Goal: Information Seeking & Learning: Check status

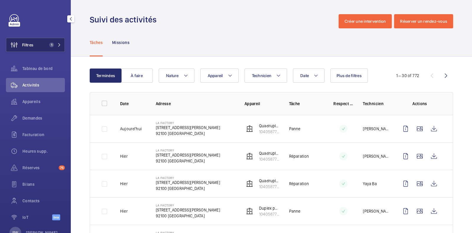
click at [47, 43] on span "1" at bounding box center [50, 44] width 7 height 5
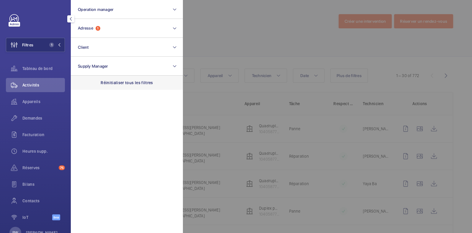
click at [118, 82] on p "Réinitialiser tous les filtres" at bounding box center [127, 83] width 53 height 6
click at [36, 133] on span "Facturation" at bounding box center [43, 135] width 42 height 6
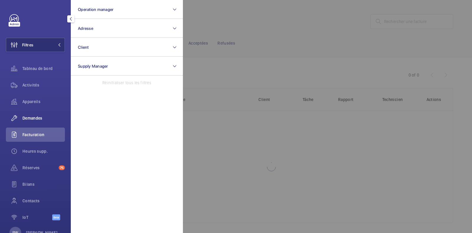
click at [35, 117] on span "Demandes" at bounding box center [43, 118] width 42 height 6
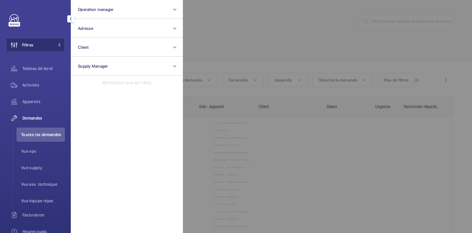
click at [234, 33] on div at bounding box center [419, 116] width 472 height 233
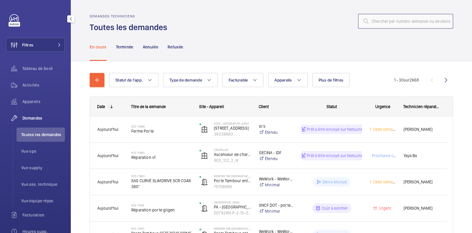
click at [380, 20] on input "text" at bounding box center [405, 21] width 95 height 15
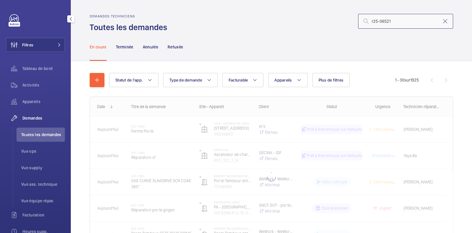
type input "r25-06521"
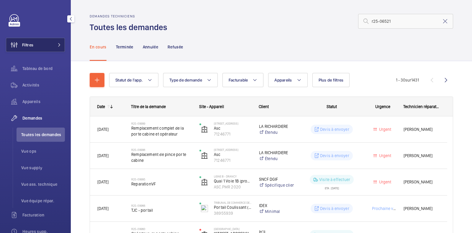
click at [50, 48] on button "Filtres" at bounding box center [35, 45] width 59 height 14
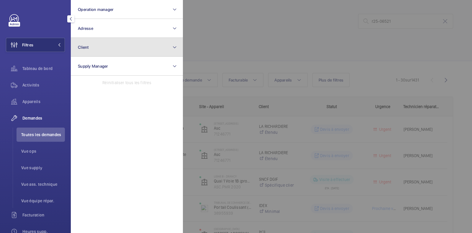
click at [99, 46] on button "Client" at bounding box center [127, 47] width 112 height 19
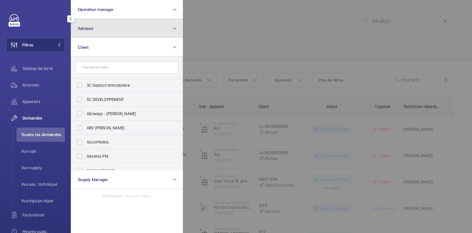
click at [109, 27] on button "Adresse" at bounding box center [127, 28] width 112 height 19
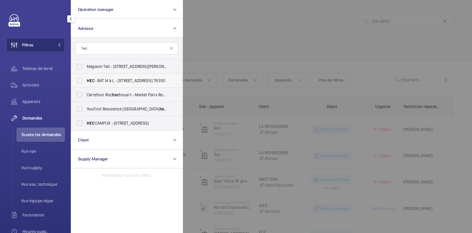
type input "hec"
click at [80, 82] on label "HEC - BAT M à L - [STREET_ADDRESS] 78350" at bounding box center [122, 80] width 103 height 14
click at [80, 82] on input "HEC - BAT M à L - [STREET_ADDRESS] 78350" at bounding box center [80, 81] width 12 height 12
checkbox input "true"
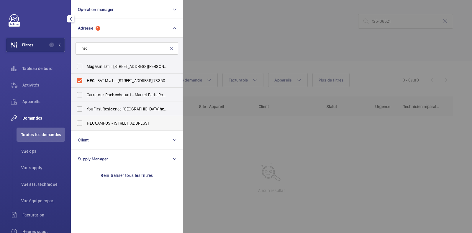
click at [83, 124] on label "HEC CAMPUS - [STREET_ADDRESS]" at bounding box center [122, 123] width 103 height 14
click at [83, 124] on input "HEC CAMPUS - [STREET_ADDRESS]" at bounding box center [80, 123] width 12 height 12
checkbox input "true"
drag, startPoint x: 217, startPoint y: 49, endPoint x: 221, endPoint y: 48, distance: 3.6
click at [219, 48] on div at bounding box center [419, 116] width 472 height 233
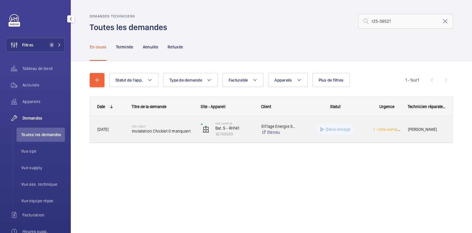
click at [338, 129] on p "Devis envoyé" at bounding box center [338, 129] width 24 height 6
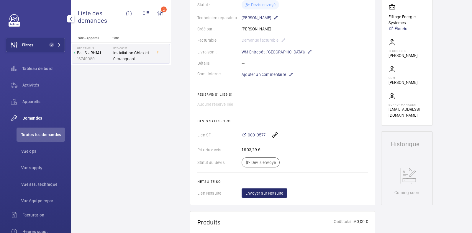
scroll to position [184, 0]
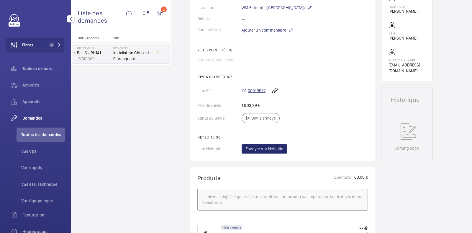
click at [256, 91] on span "00019577" at bounding box center [257, 91] width 18 height 6
